Goal: Task Accomplishment & Management: Use online tool/utility

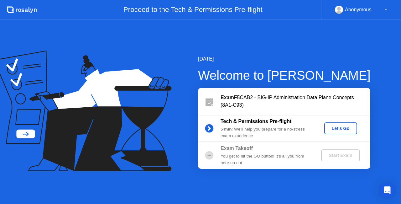
click at [335, 130] on div "Let's Go" at bounding box center [341, 128] width 28 height 5
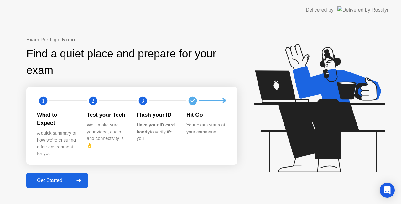
click at [58, 177] on div "Get Started" at bounding box center [49, 180] width 43 height 6
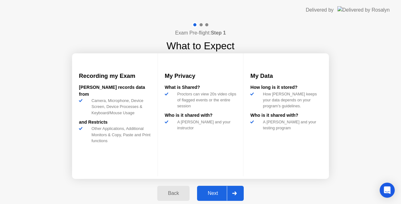
click at [217, 190] on div "Next" at bounding box center [213, 193] width 28 height 6
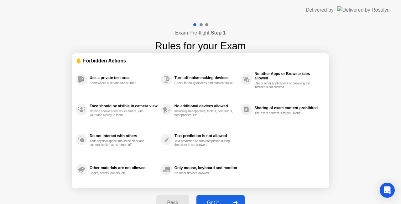
click at [218, 198] on button "Got it" at bounding box center [221, 202] width 48 height 15
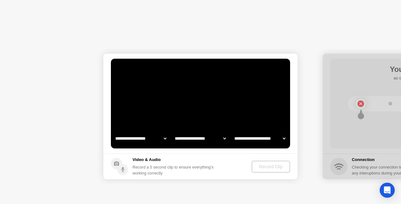
select select "**********"
select select "*******"
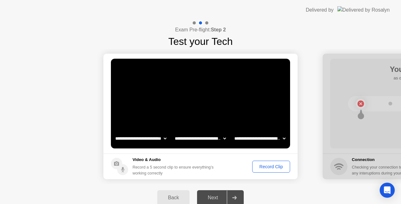
click at [239, 102] on video at bounding box center [200, 104] width 179 height 90
click at [266, 164] on div "Record Clip" at bounding box center [271, 166] width 34 height 5
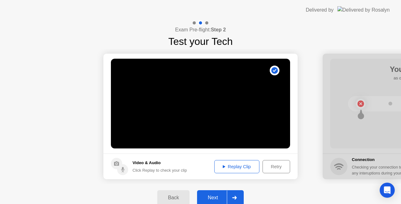
click at [212, 197] on div "Next" at bounding box center [213, 198] width 28 height 6
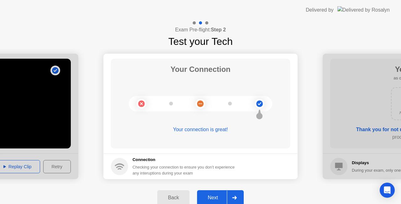
click at [210, 193] on button "Next" at bounding box center [220, 197] width 47 height 15
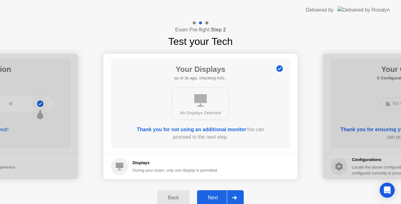
click at [211, 197] on div "Next" at bounding box center [213, 198] width 28 height 6
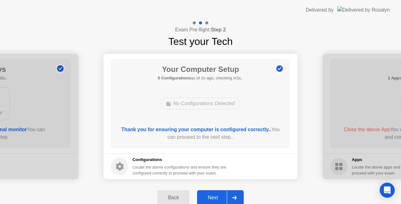
click at [214, 195] on div "Next" at bounding box center [213, 198] width 28 height 6
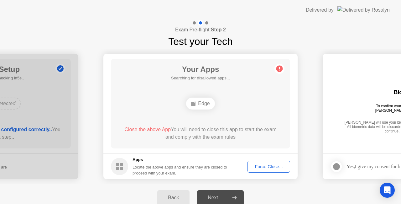
click at [265, 168] on div "Force Close..." at bounding box center [269, 166] width 38 height 5
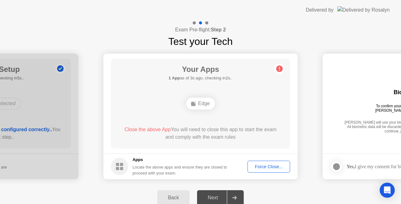
click at [266, 164] on div "Force Close..." at bounding box center [269, 166] width 38 height 5
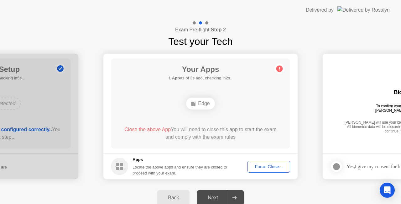
click at [266, 164] on div "Force Close..." at bounding box center [269, 166] width 38 height 5
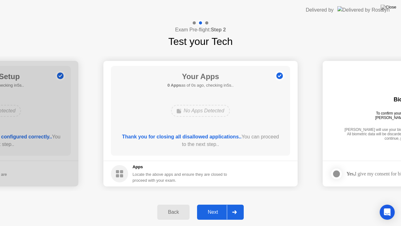
click at [222, 203] on div "Next" at bounding box center [213, 212] width 28 height 6
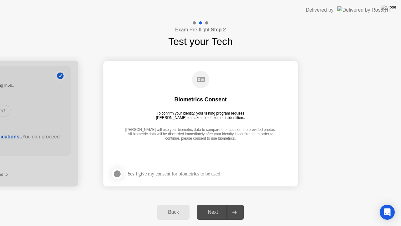
drag, startPoint x: 119, startPoint y: 173, endPoint x: 123, endPoint y: 172, distance: 3.8
click at [120, 173] on div at bounding box center [117, 174] width 8 height 8
click at [218, 203] on div "Next" at bounding box center [213, 212] width 28 height 6
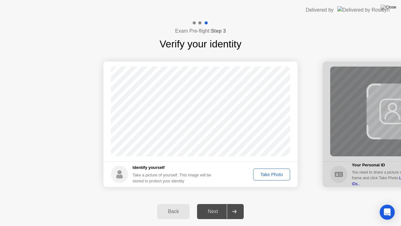
click at [269, 176] on div "Take Photo" at bounding box center [271, 174] width 33 height 5
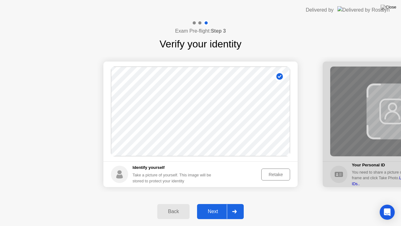
click at [211, 203] on div "Next" at bounding box center [213, 211] width 28 height 6
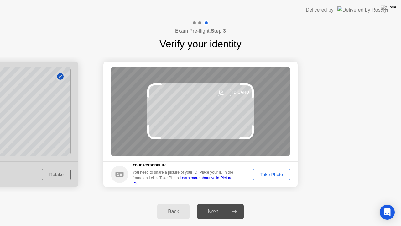
click at [272, 172] on div "Take Photo" at bounding box center [271, 174] width 33 height 5
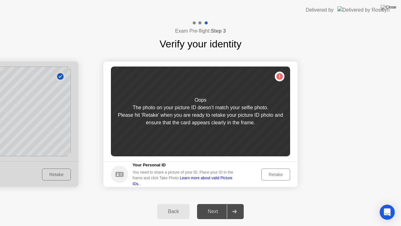
click at [280, 170] on button "Retake" at bounding box center [275, 174] width 29 height 12
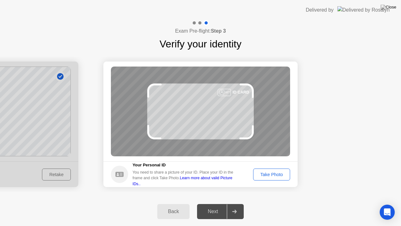
click at [275, 175] on div "Take Photo" at bounding box center [271, 174] width 33 height 5
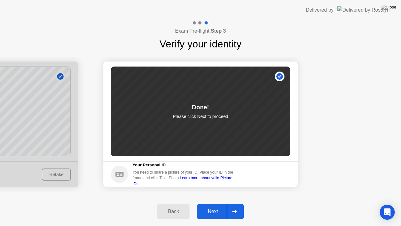
click at [217, 203] on div "Next" at bounding box center [213, 211] width 28 height 6
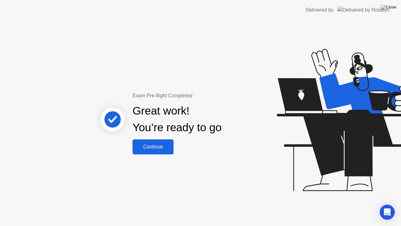
click at [156, 148] on div "Continue" at bounding box center [152, 147] width 37 height 6
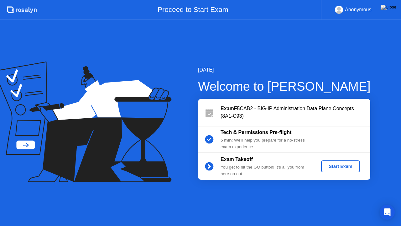
click at [344, 166] on div "Start Exam" at bounding box center [341, 166] width 34 height 5
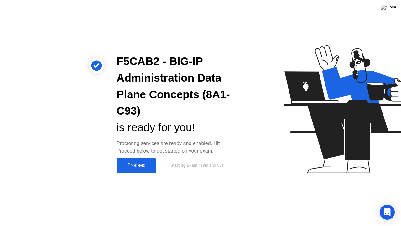
click at [143, 164] on div "Proceed" at bounding box center [136, 165] width 36 height 6
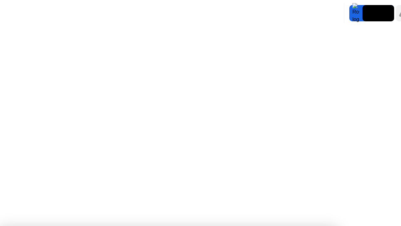
drag, startPoint x: 134, startPoint y: 216, endPoint x: 283, endPoint y: 200, distance: 150.7
click at [0, 203] on app-widget "Move Expand Hide Exam Rules" at bounding box center [0, 226] width 0 height 0
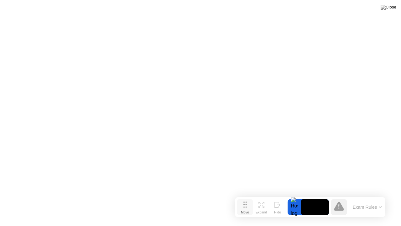
drag, startPoint x: 143, startPoint y: 212, endPoint x: 246, endPoint y: 207, distance: 102.9
click at [246, 203] on icon at bounding box center [245, 204] width 3 height 6
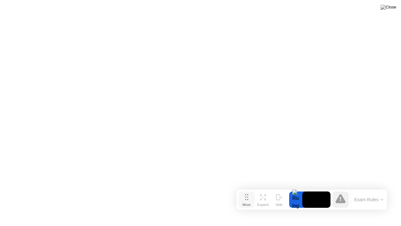
drag, startPoint x: 247, startPoint y: 207, endPoint x: 248, endPoint y: 200, distance: 7.0
click at [248, 200] on circle at bounding box center [247, 199] width 1 height 1
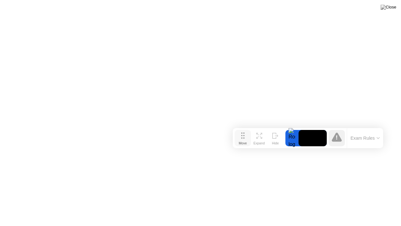
drag, startPoint x: 249, startPoint y: 202, endPoint x: 248, endPoint y: 196, distance: 6.0
click at [247, 145] on div "Move" at bounding box center [243, 143] width 8 height 4
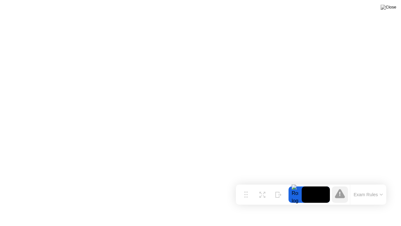
click at [341, 194] on icon at bounding box center [340, 193] width 10 height 9
click at [249, 194] on button "Move" at bounding box center [246, 194] width 16 height 16
click at [381, 194] on icon at bounding box center [381, 194] width 3 height 2
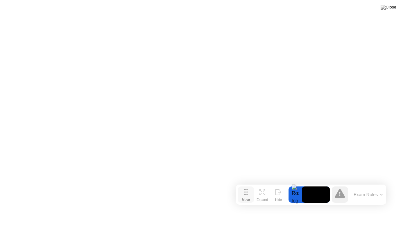
click at [249, 197] on div "Move" at bounding box center [246, 199] width 8 height 4
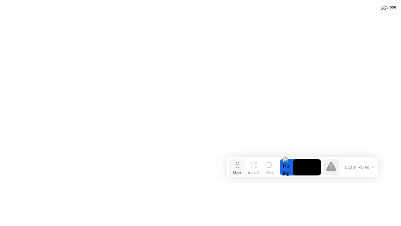
drag, startPoint x: 248, startPoint y: 193, endPoint x: 239, endPoint y: 165, distance: 28.6
click at [239, 165] on button "Move" at bounding box center [237, 167] width 16 height 16
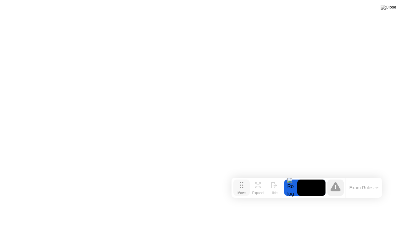
drag, startPoint x: 239, startPoint y: 166, endPoint x: 245, endPoint y: 192, distance: 27.2
click at [245, 192] on button "Move" at bounding box center [241, 187] width 16 height 16
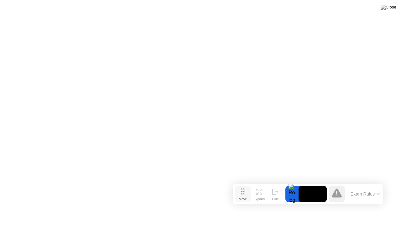
click at [244, 191] on button "Move" at bounding box center [243, 194] width 16 height 16
click at [376, 191] on button "Exam Rules" at bounding box center [365, 194] width 33 height 6
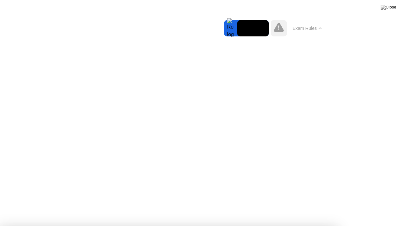
drag, startPoint x: 61, startPoint y: 80, endPoint x: 123, endPoint y: 71, distance: 62.7
drag, startPoint x: 153, startPoint y: 169, endPoint x: 170, endPoint y: 164, distance: 17.7
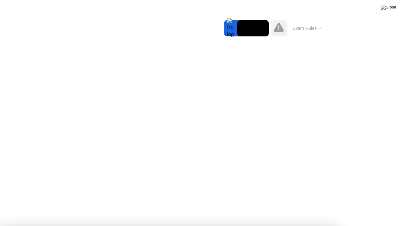
click at [279, 29] on icon at bounding box center [278, 28] width 1 height 4
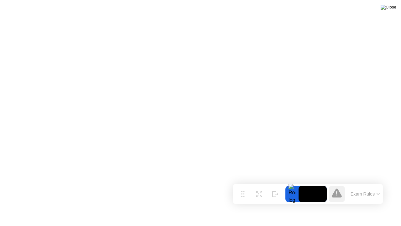
click at [393, 9] on img at bounding box center [389, 7] width 16 height 5
click at [394, 8] on img at bounding box center [389, 7] width 16 height 5
click at [291, 195] on div at bounding box center [292, 194] width 13 height 16
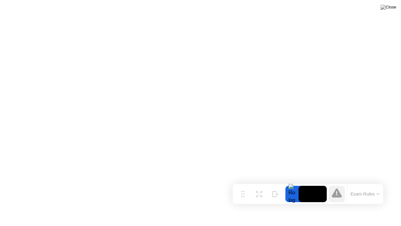
click at [365, 192] on button "Exam Rules" at bounding box center [365, 194] width 33 height 6
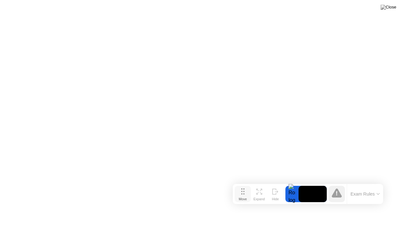
click at [240, 197] on div "Move" at bounding box center [243, 199] width 8 height 4
click at [370, 192] on button "Exam Rules" at bounding box center [365, 194] width 33 height 6
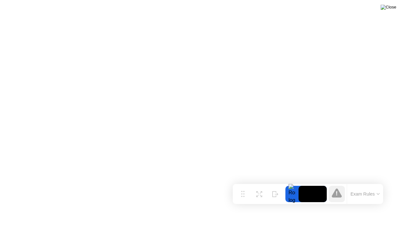
click at [392, 7] on img at bounding box center [389, 7] width 16 height 5
